Goal: Navigation & Orientation: Understand site structure

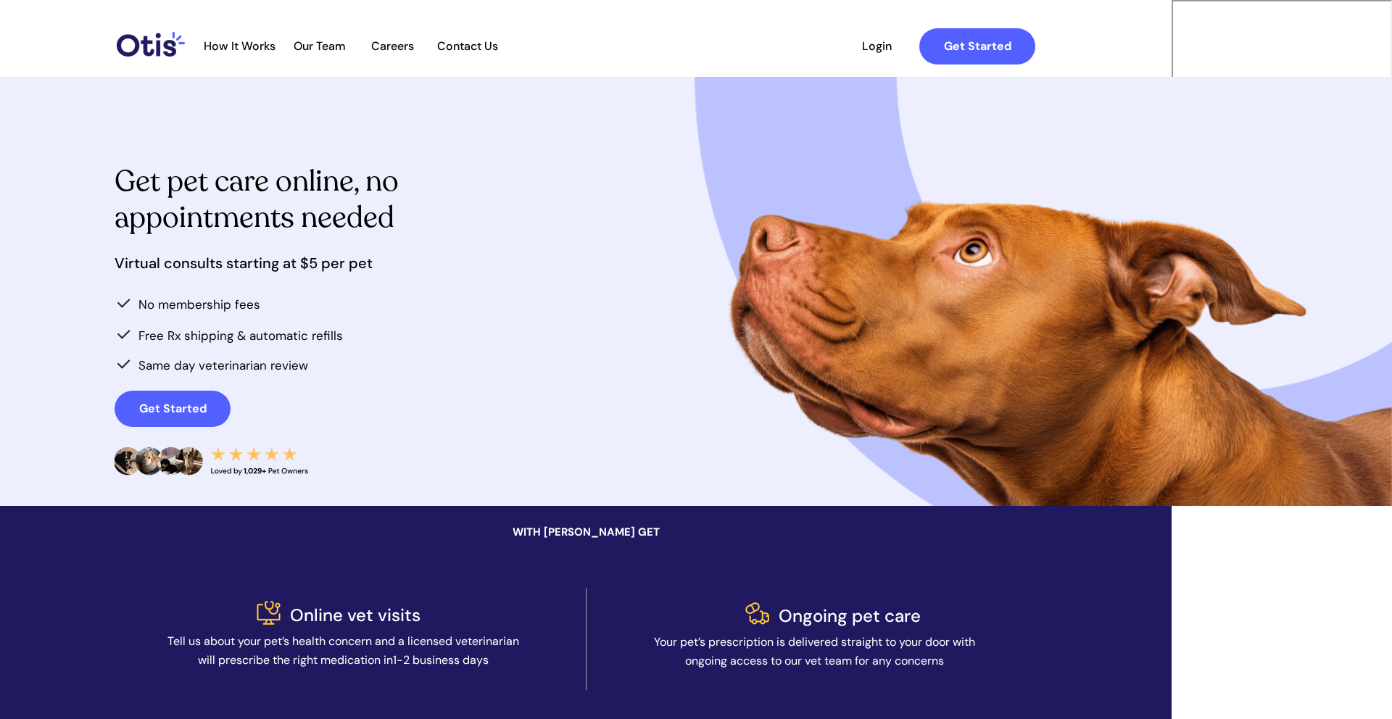
click at [355, 45] on span "Our Team" at bounding box center [319, 46] width 71 height 14
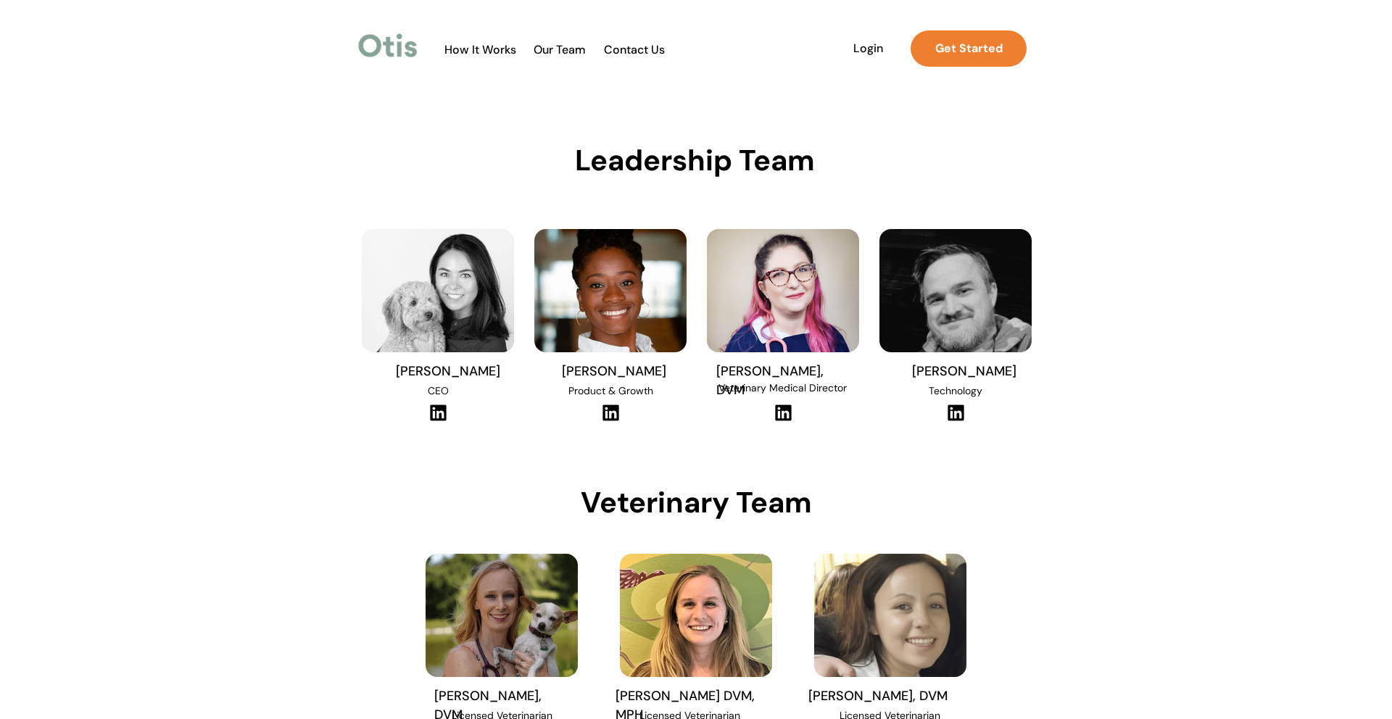
click at [449, 52] on span "How It Works" at bounding box center [480, 50] width 86 height 14
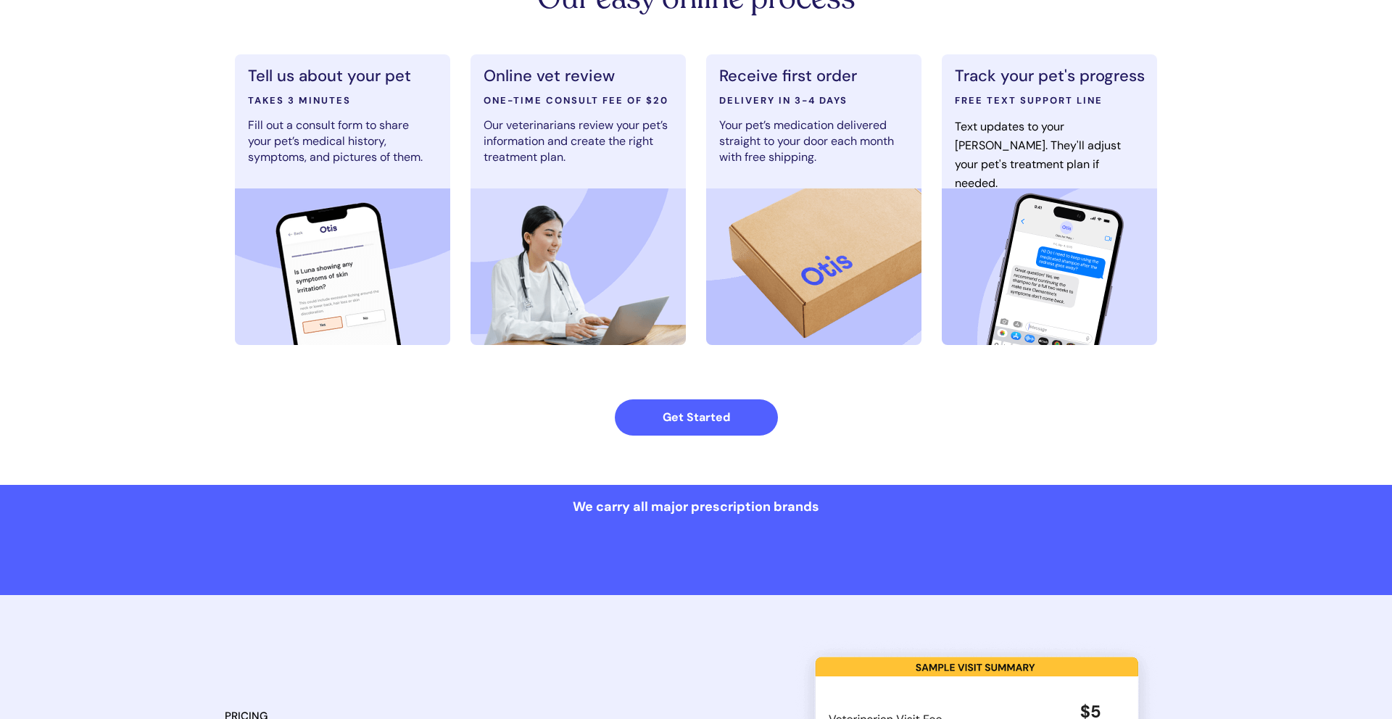
scroll to position [709, 0]
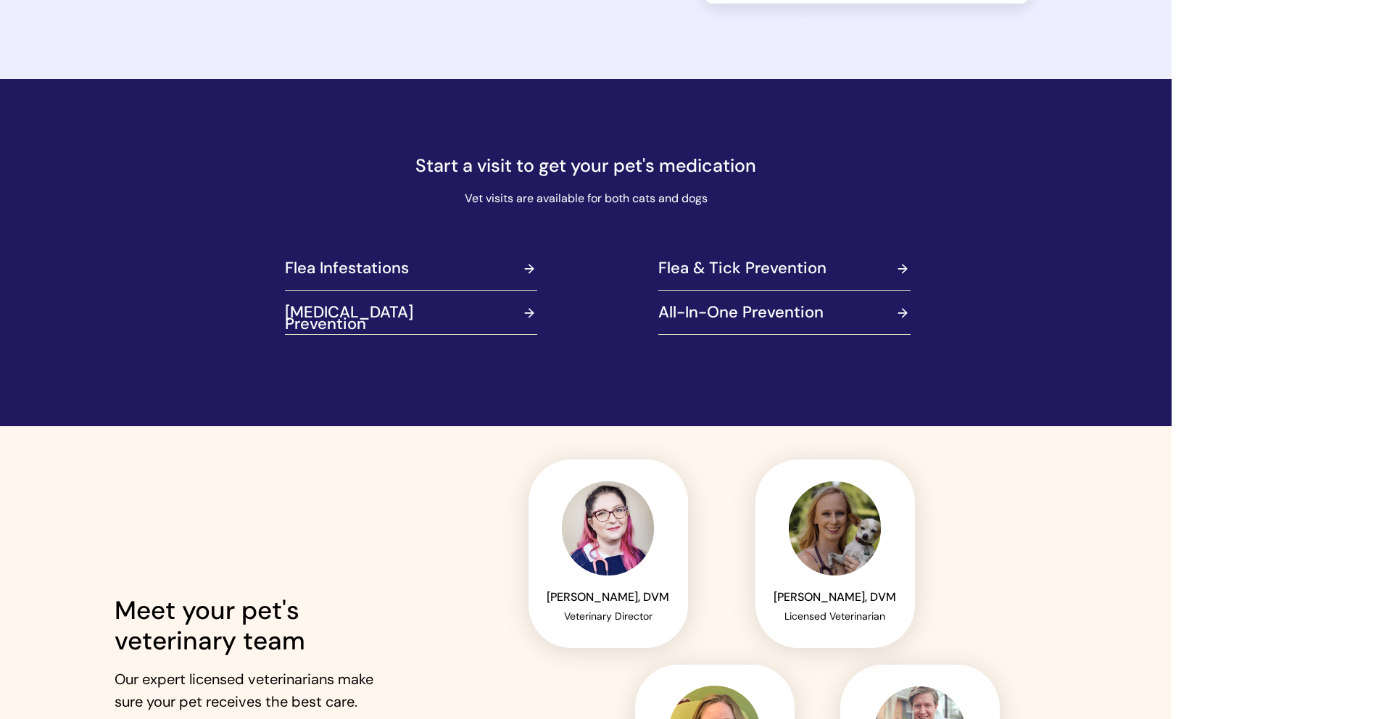
scroll to position [3009, 0]
